Goal: Find specific page/section: Find specific page/section

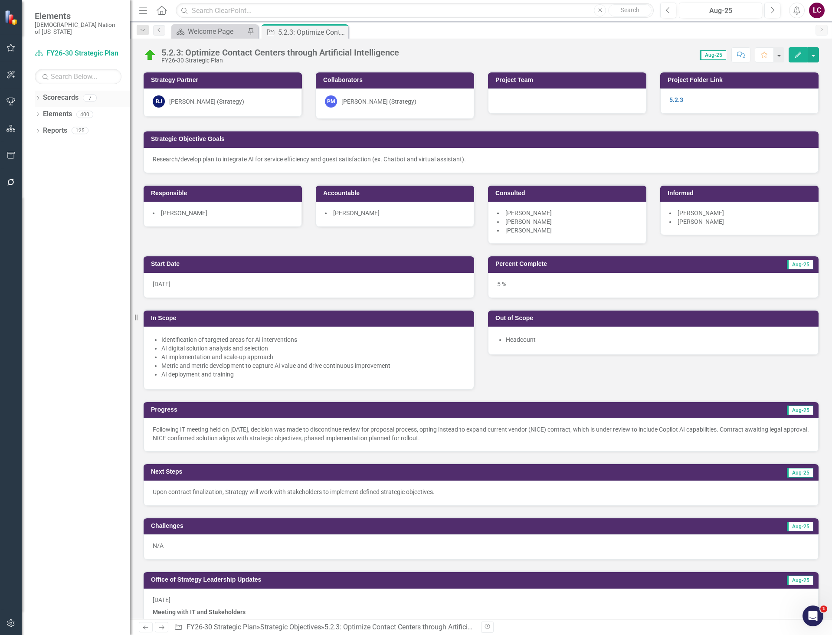
click at [36, 91] on div "Dropdown Scorecards 7" at bounding box center [82, 99] width 95 height 16
click at [39, 96] on icon "Dropdown" at bounding box center [38, 98] width 6 height 5
click at [66, 109] on link "FY26-30 Strategic Plan" at bounding box center [89, 114] width 82 height 10
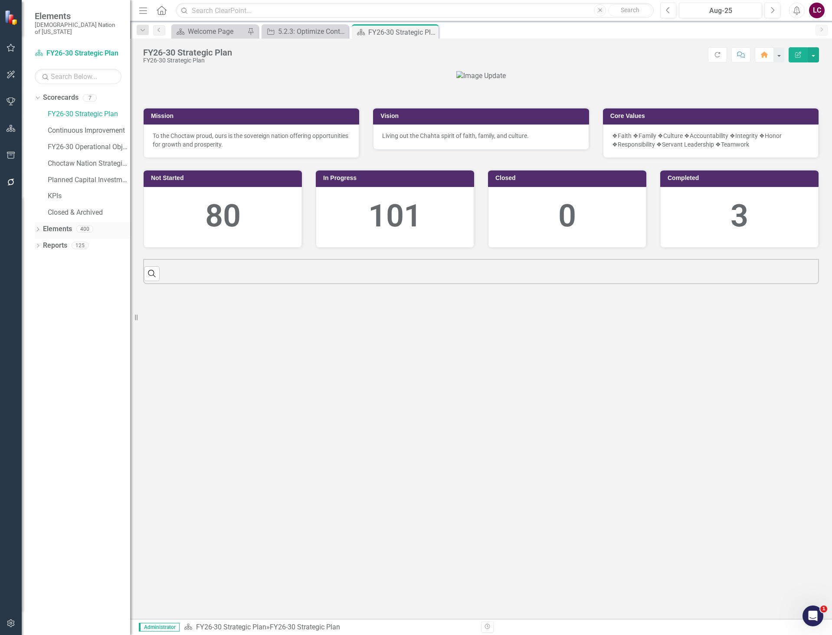
click at [46, 224] on link "Elements" at bounding box center [57, 229] width 29 height 10
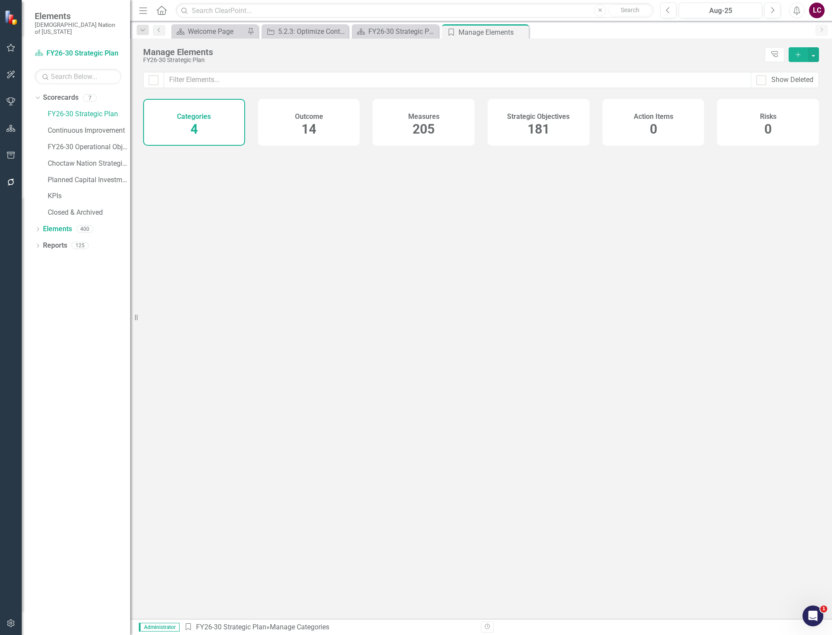
click at [535, 128] on span "181" at bounding box center [539, 128] width 22 height 15
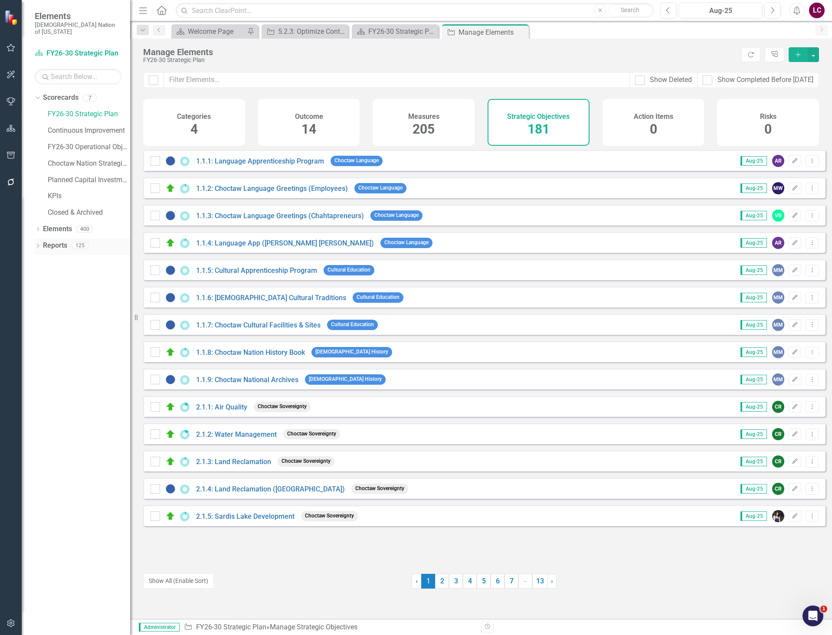
click at [49, 241] on link "Reports" at bounding box center [55, 246] width 24 height 10
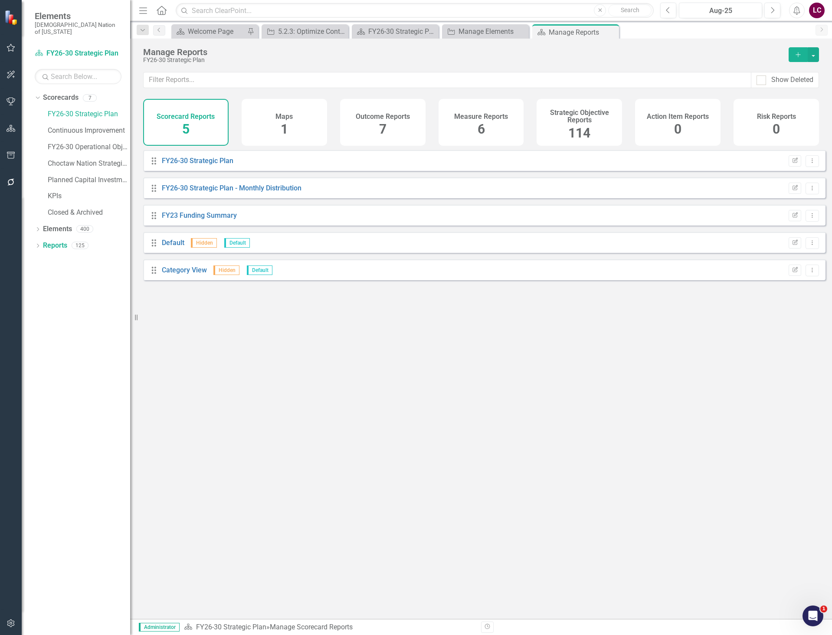
click at [573, 129] on span "114" at bounding box center [579, 132] width 22 height 15
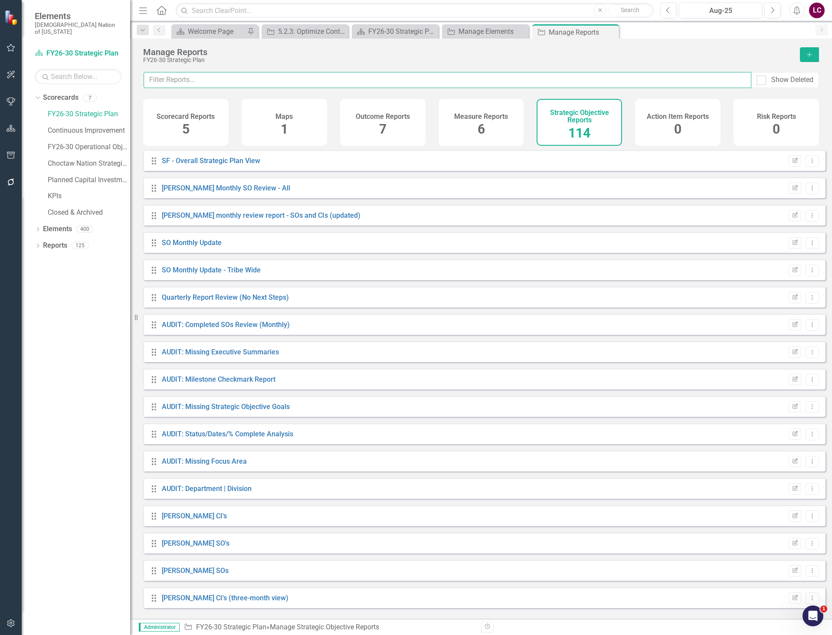
click at [509, 80] on input "text" at bounding box center [448, 80] width 608 height 16
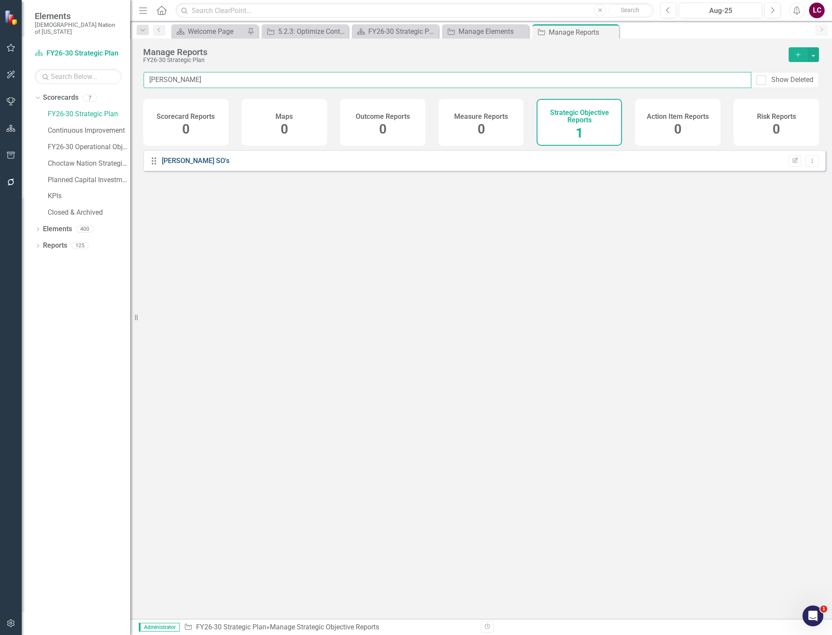
type input "[PERSON_NAME]"
click at [173, 165] on link "[PERSON_NAME] SO's" at bounding box center [196, 161] width 68 height 8
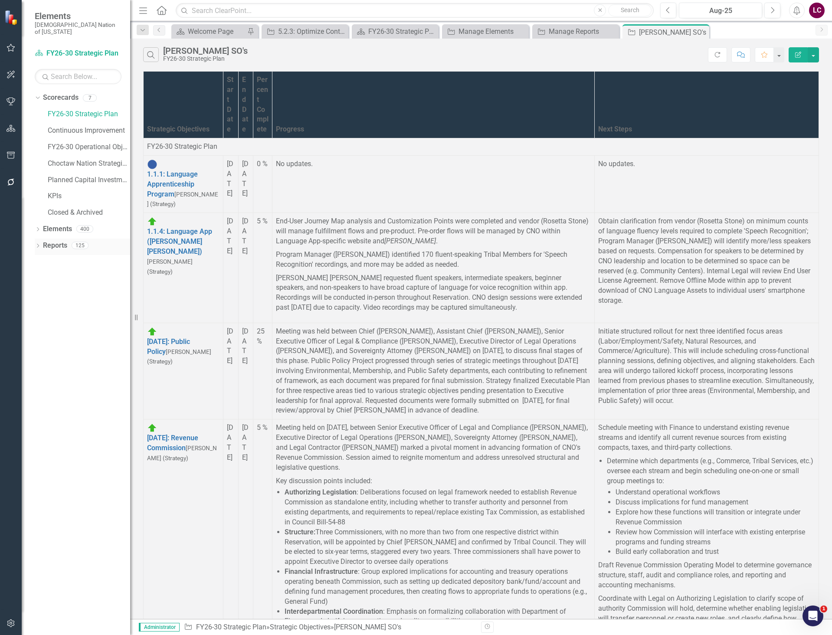
click at [60, 241] on link "Reports" at bounding box center [55, 246] width 24 height 10
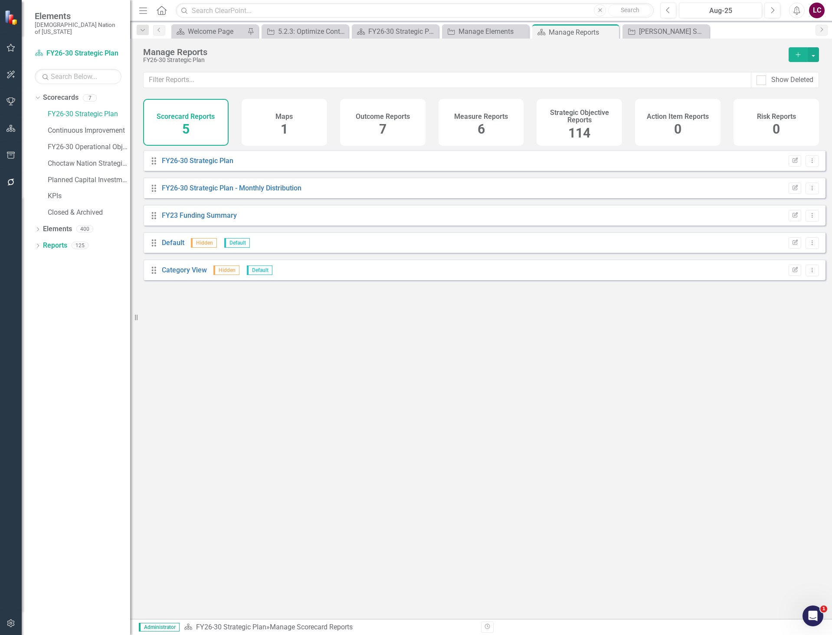
click at [590, 126] on span "114" at bounding box center [579, 132] width 22 height 15
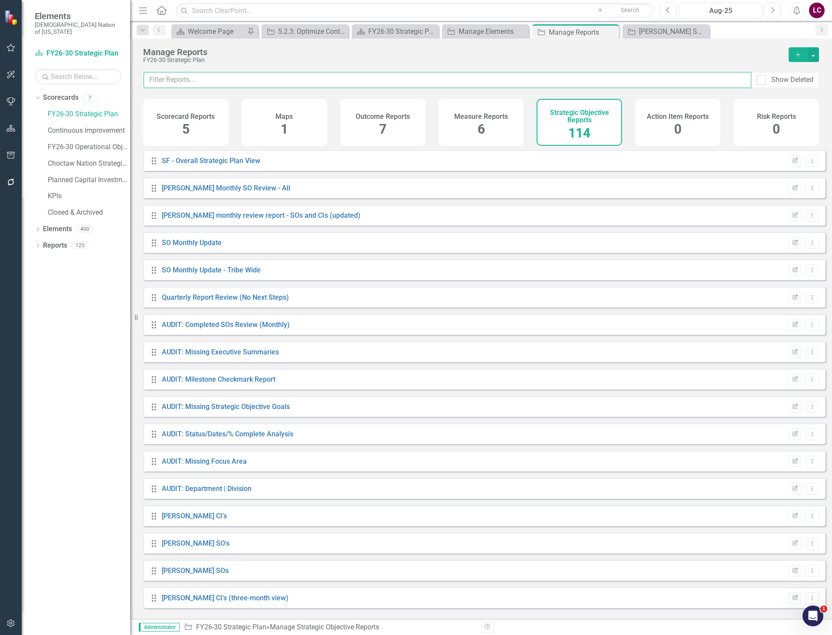
click at [521, 79] on input "text" at bounding box center [448, 80] width 608 height 16
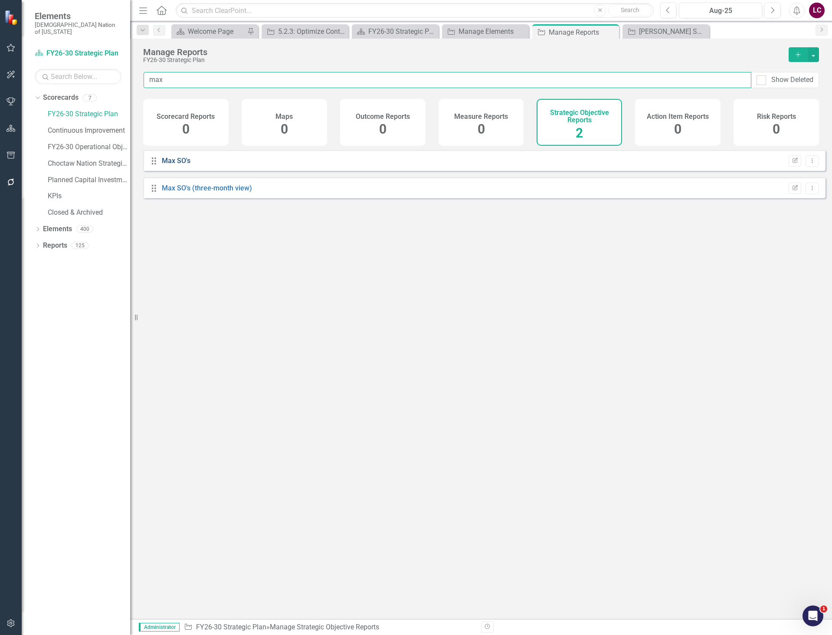
type input "max"
click at [177, 165] on link "Max SO's" at bounding box center [176, 161] width 29 height 8
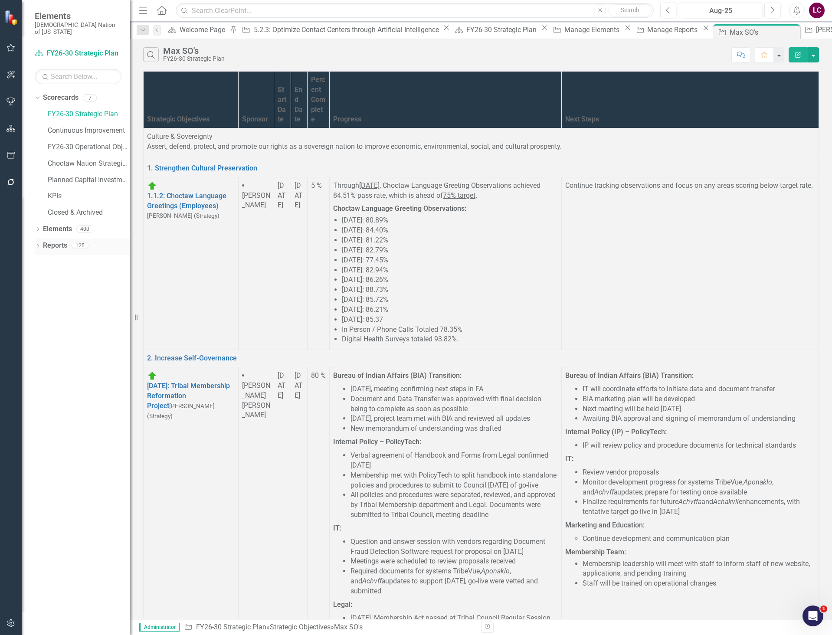
click at [58, 241] on link "Reports" at bounding box center [55, 246] width 24 height 10
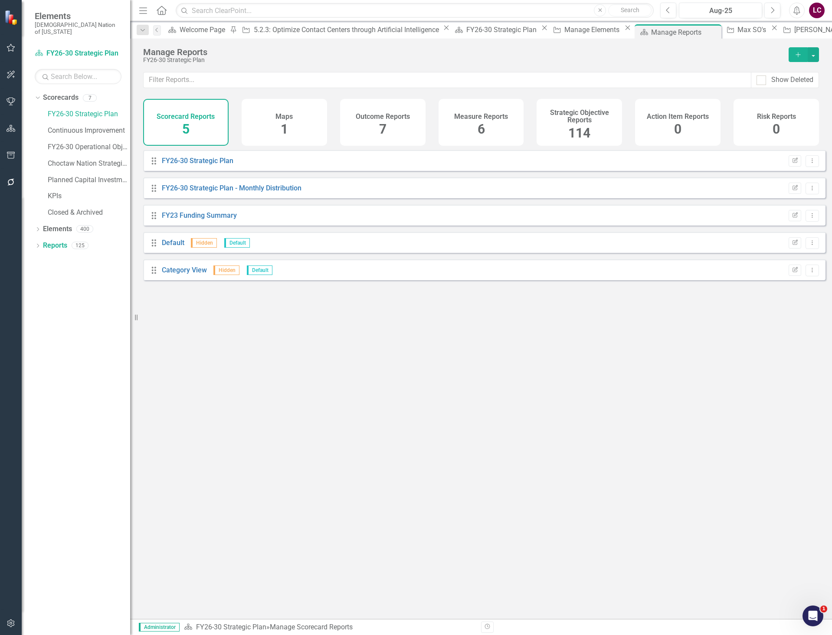
click at [581, 120] on h4 "Strategic Objective Reports" at bounding box center [579, 116] width 75 height 15
click at [555, 79] on input "text" at bounding box center [448, 80] width 608 height 16
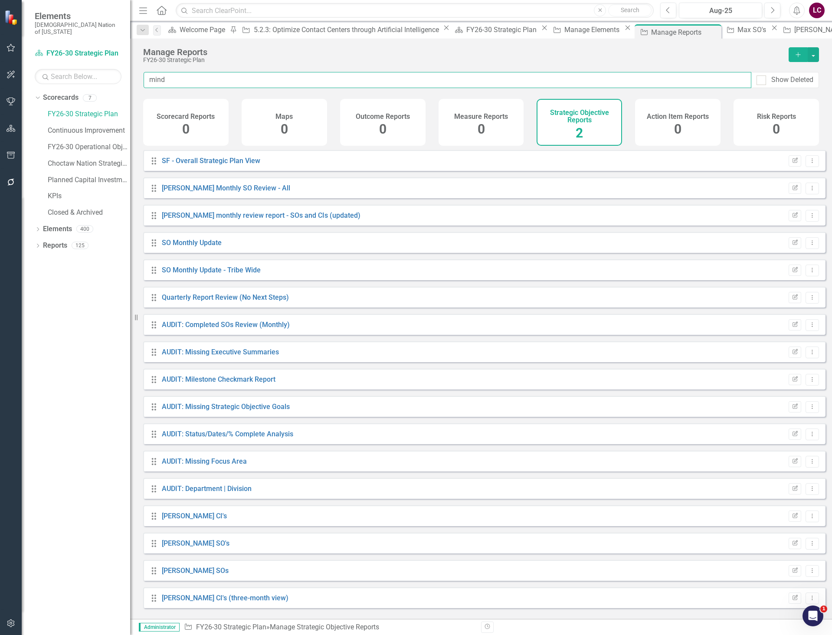
type input "[PERSON_NAME]"
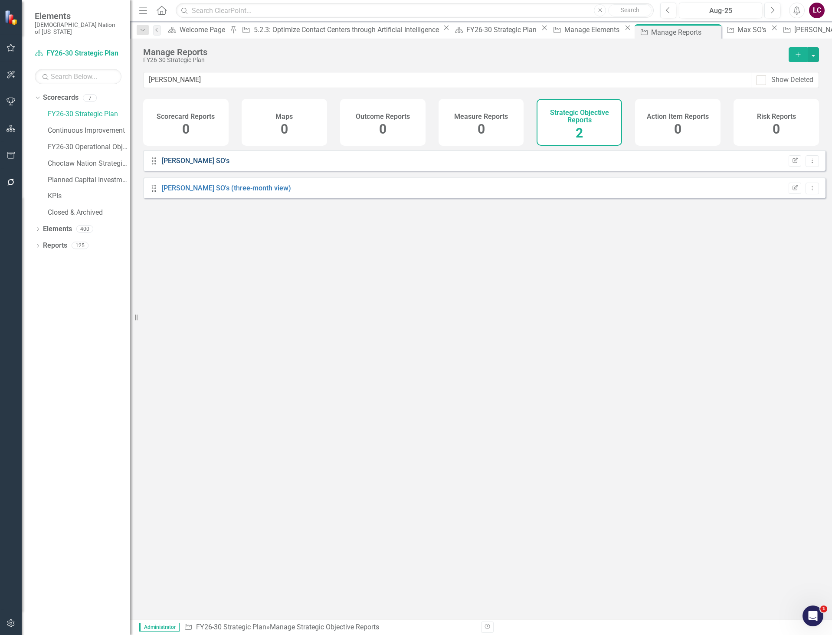
click at [167, 165] on link "[PERSON_NAME] SO's" at bounding box center [196, 161] width 68 height 8
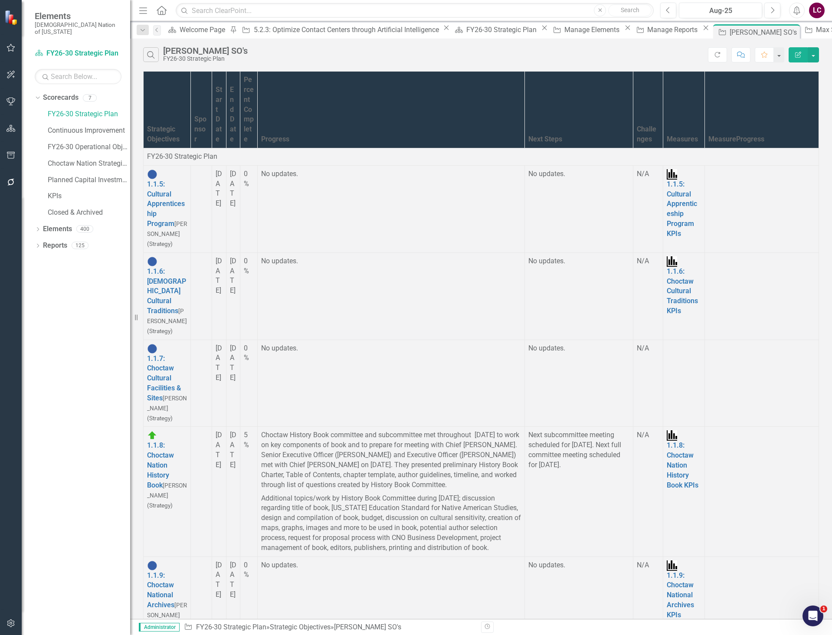
scroll to position [6677, 0]
